Goal: Information Seeking & Learning: Learn about a topic

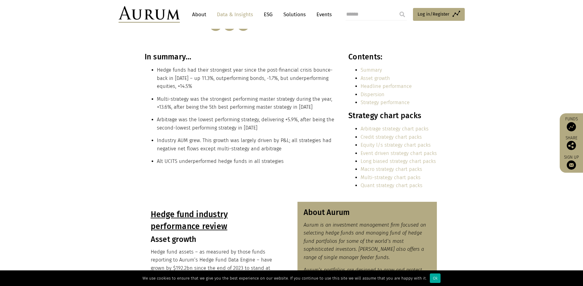
scroll to position [214, 0]
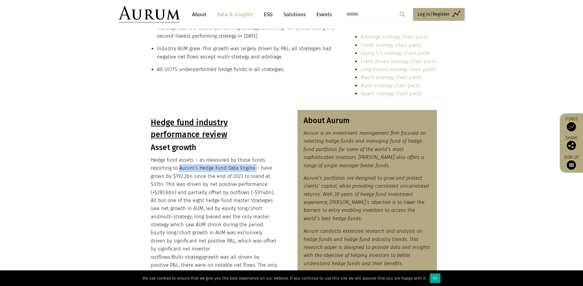
drag, startPoint x: 178, startPoint y: 168, endPoint x: 254, endPoint y: 169, distance: 76.2
click at [254, 169] on p "Hedge fund assets – as measured by those funds reporting to Aurum’s Hedge Fund …" at bounding box center [214, 220] width 127 height 129
copy p "Aurum’s Hedge Fund Data Engine"
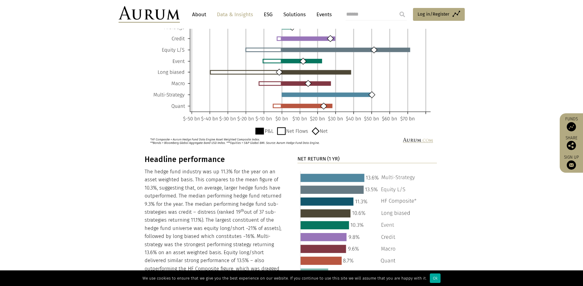
scroll to position [643, 0]
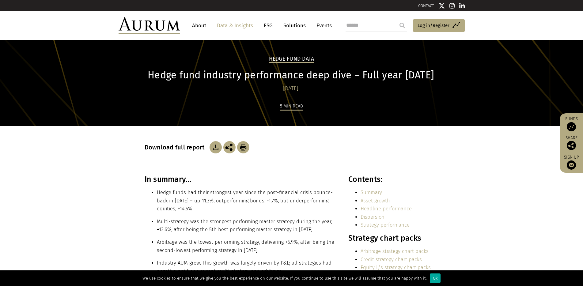
click at [257, 186] on div "In summary… Hedge funds had their strongest year since the post-financial crisi…" at bounding box center [240, 234] width 190 height 118
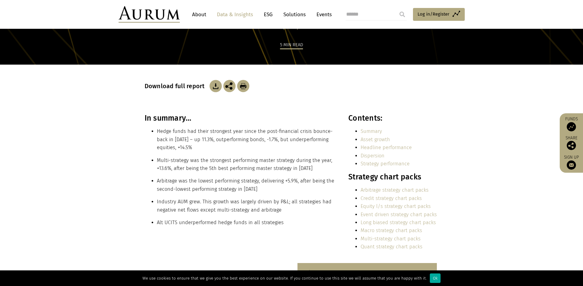
click at [104, 189] on section "In summary… Hedge funds had their strongest year since the post-financial crisi…" at bounding box center [291, 188] width 583 height 149
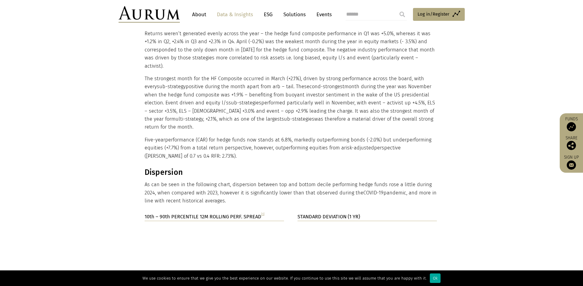
scroll to position [1087, 0]
